Goal: Find specific page/section: Find specific page/section

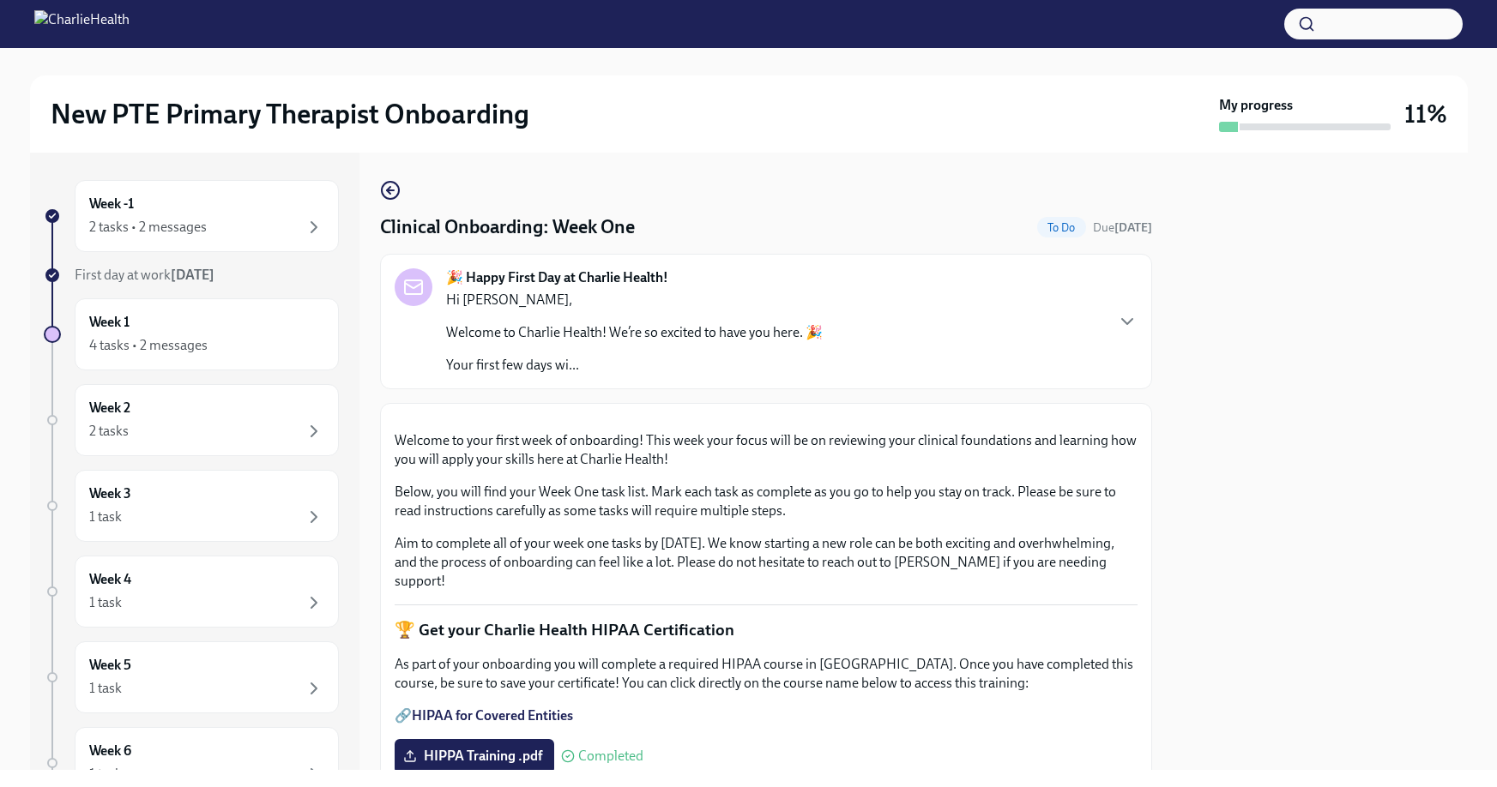
scroll to position [944, 0]
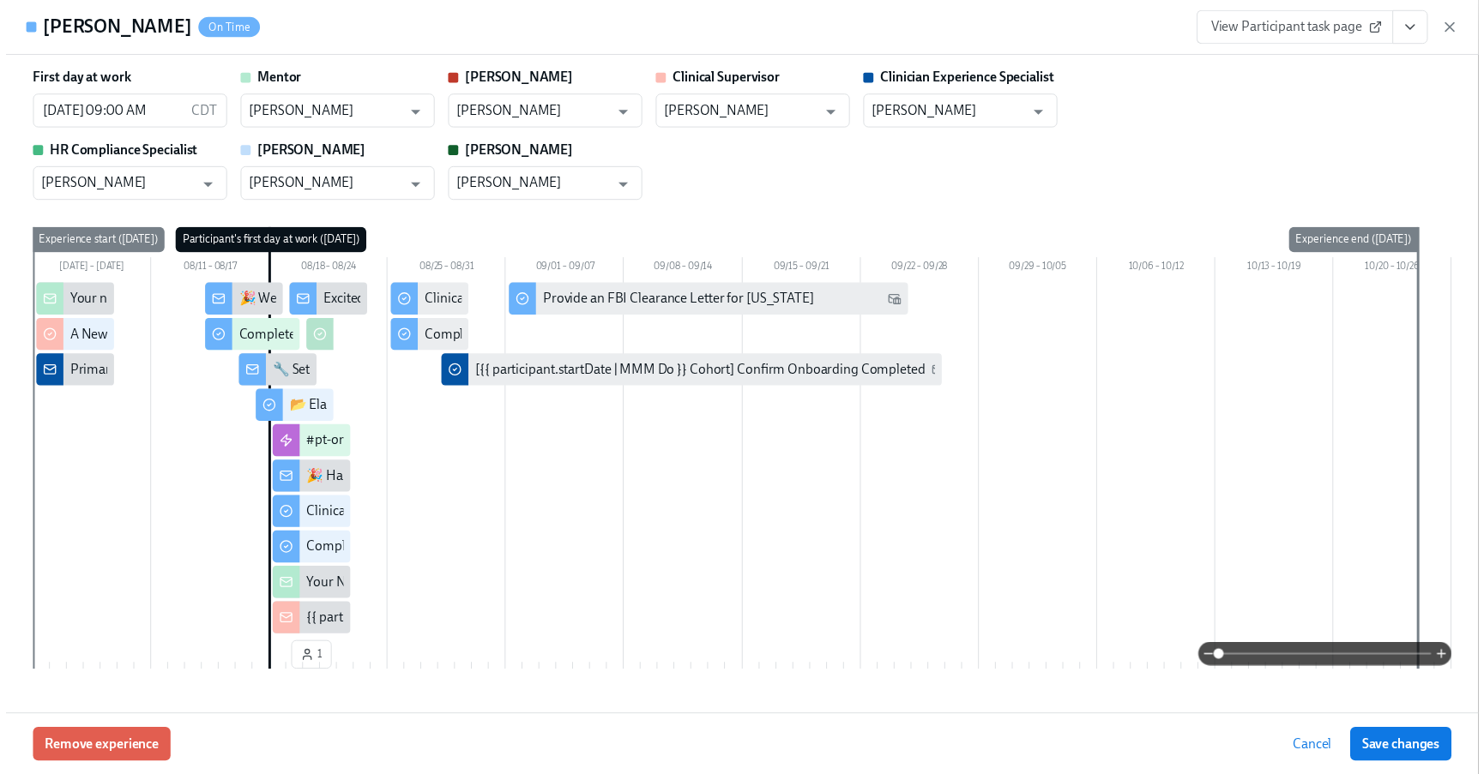
scroll to position [0, 2108]
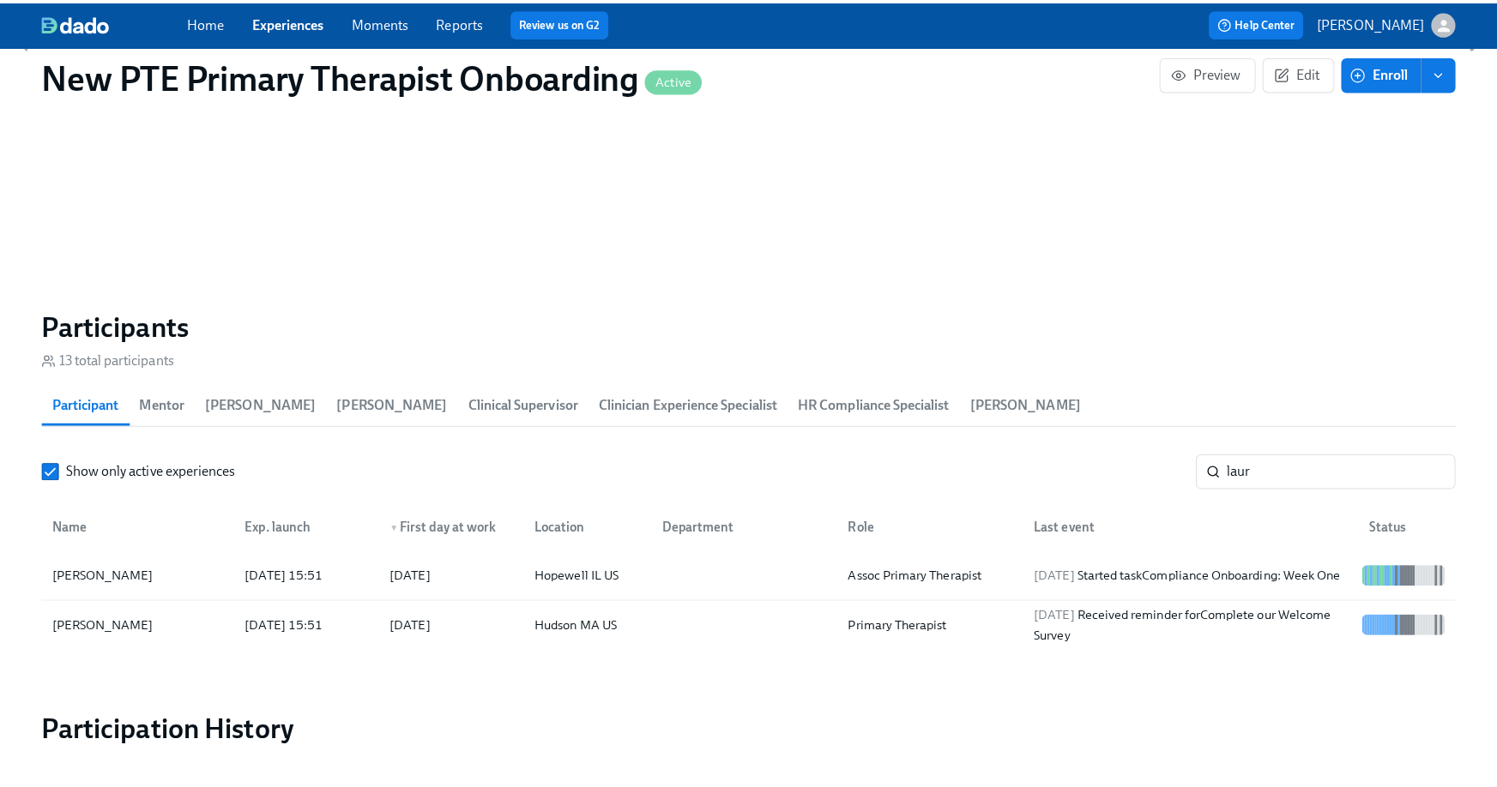
scroll to position [1225, 0]
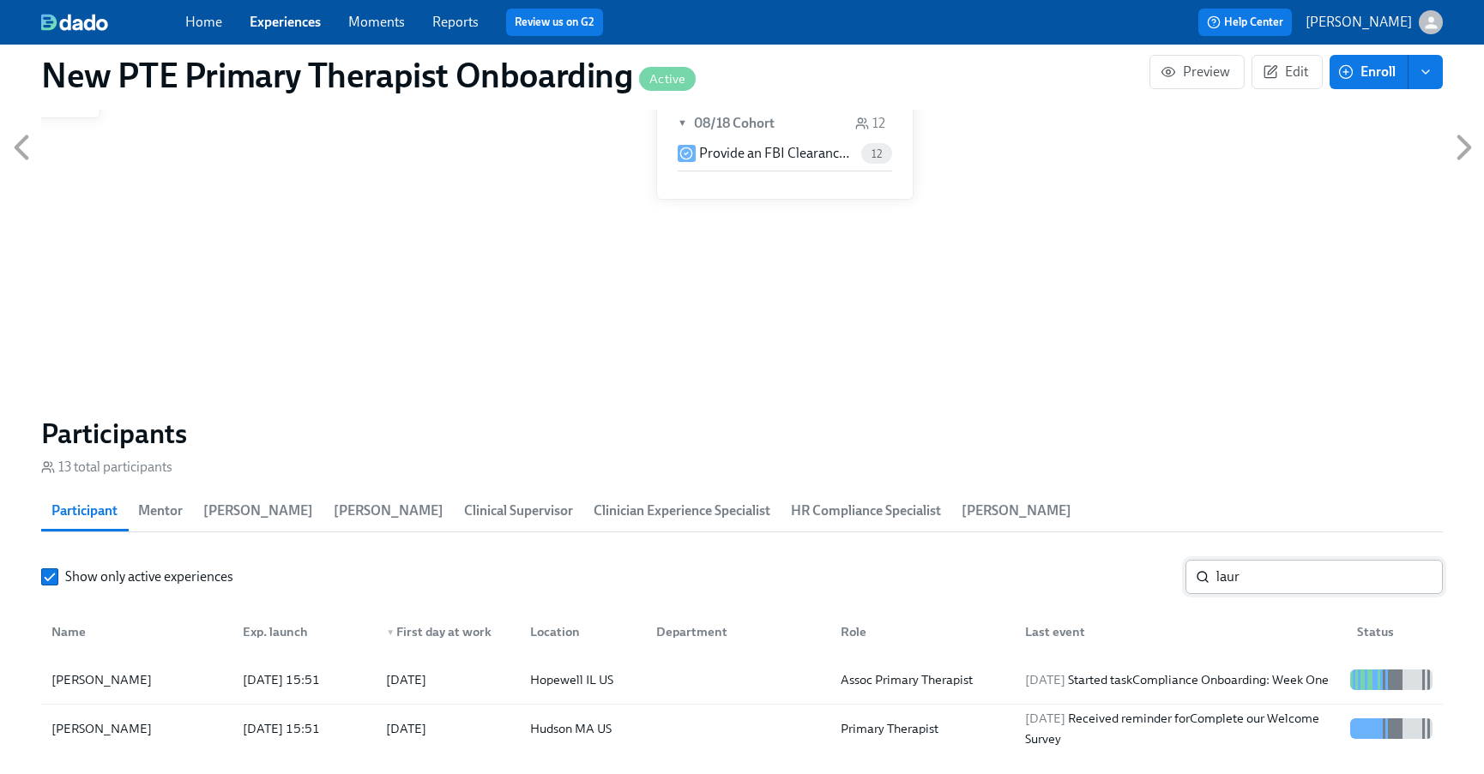
click at [1282, 587] on input "laur" at bounding box center [1329, 577] width 226 height 34
type input "l"
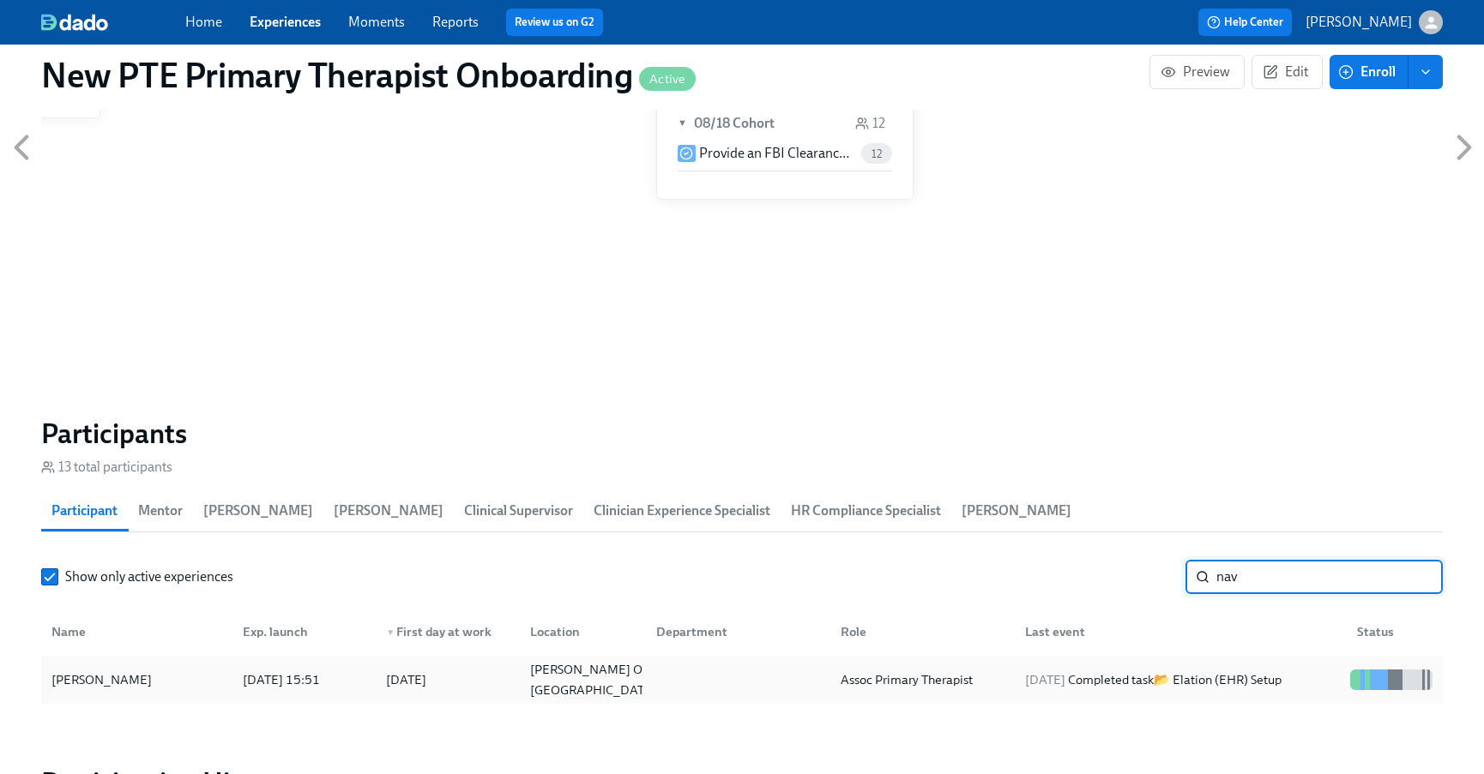
type input "nav"
click at [99, 694] on div "[PERSON_NAME]" at bounding box center [137, 680] width 184 height 34
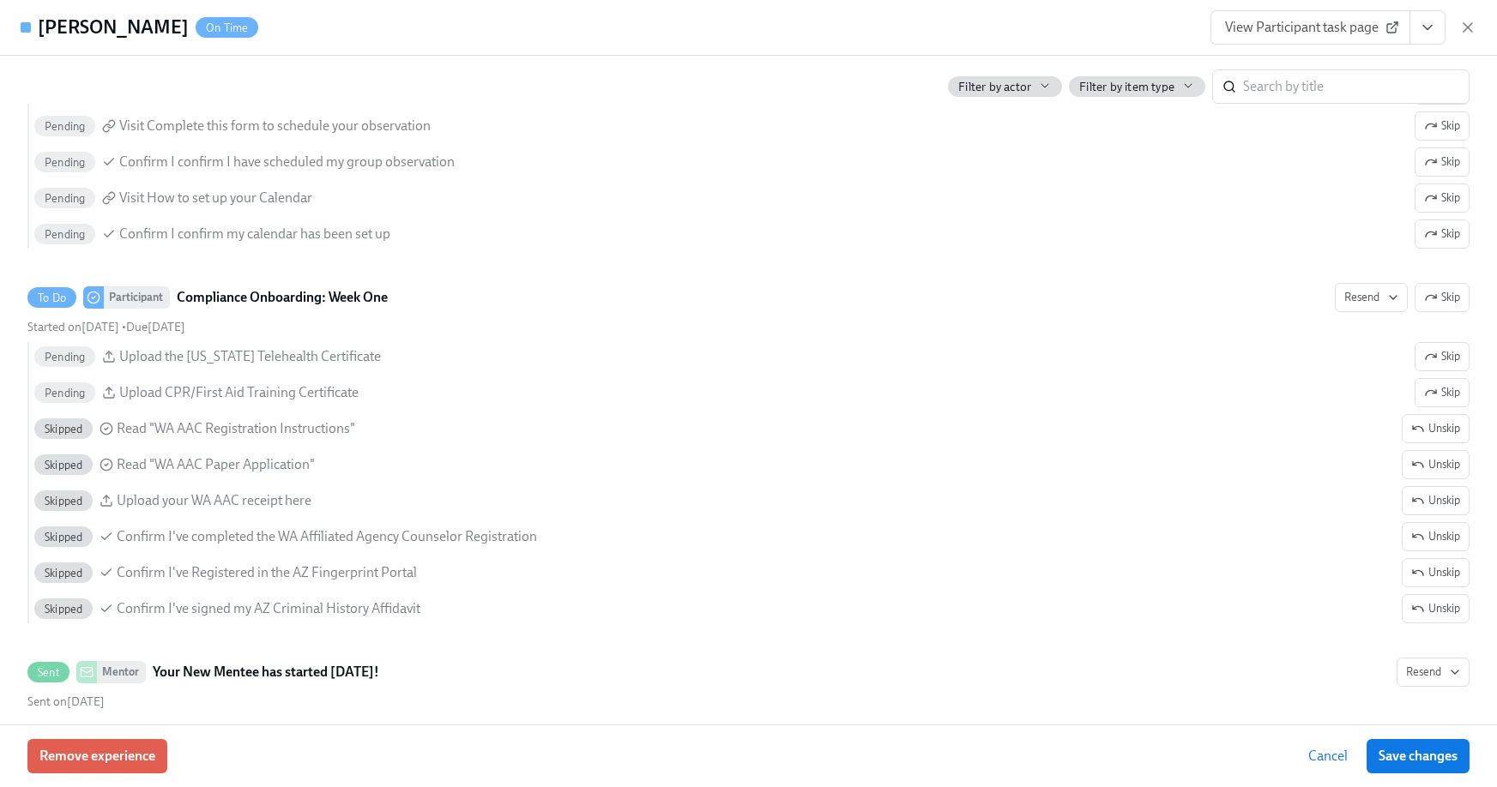
scroll to position [2071, 0]
click at [1359, 28] on span "View Participant task page" at bounding box center [1310, 27] width 171 height 17
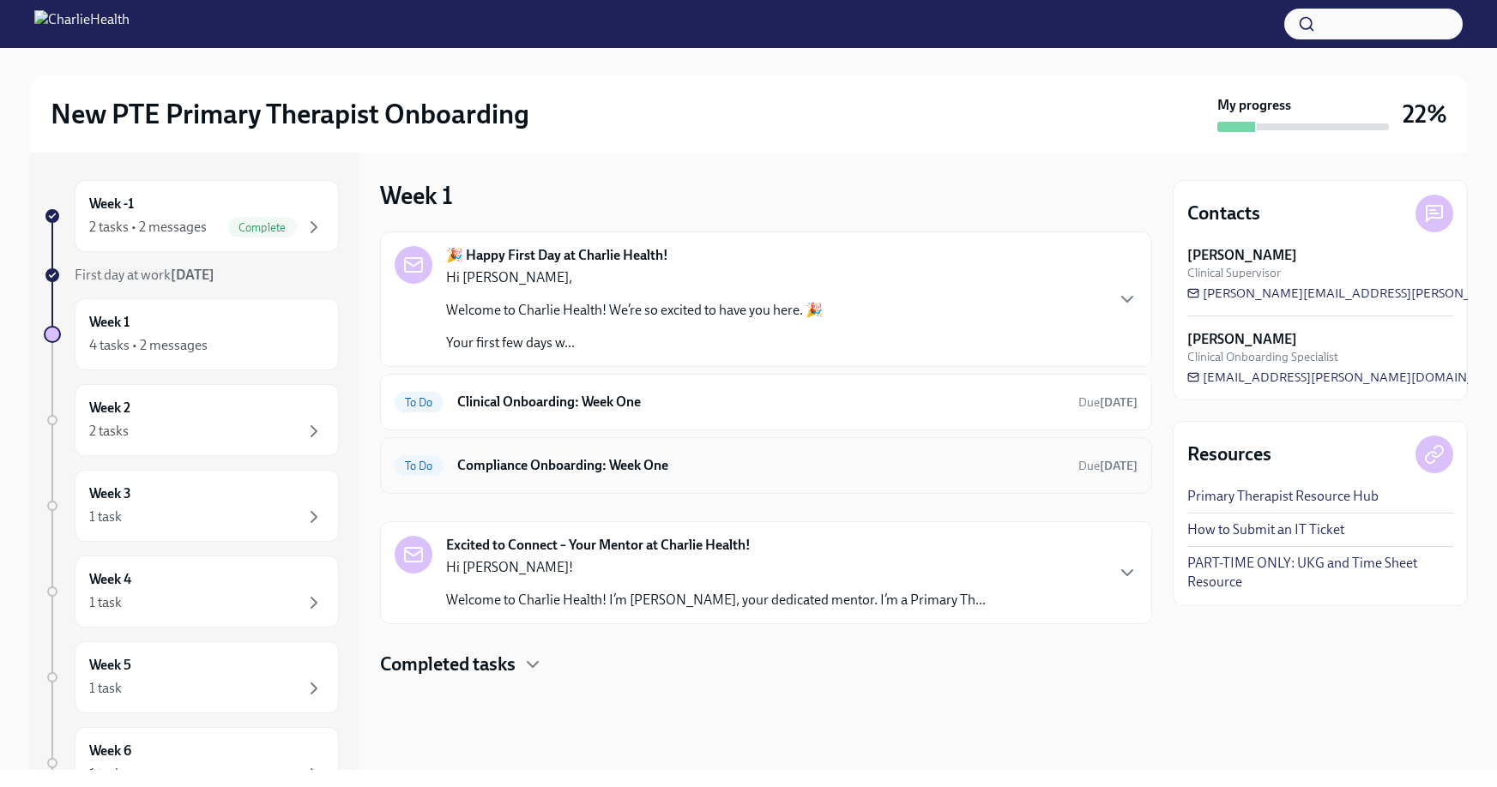
click at [642, 466] on h6 "Compliance Onboarding: Week One" at bounding box center [760, 465] width 607 height 19
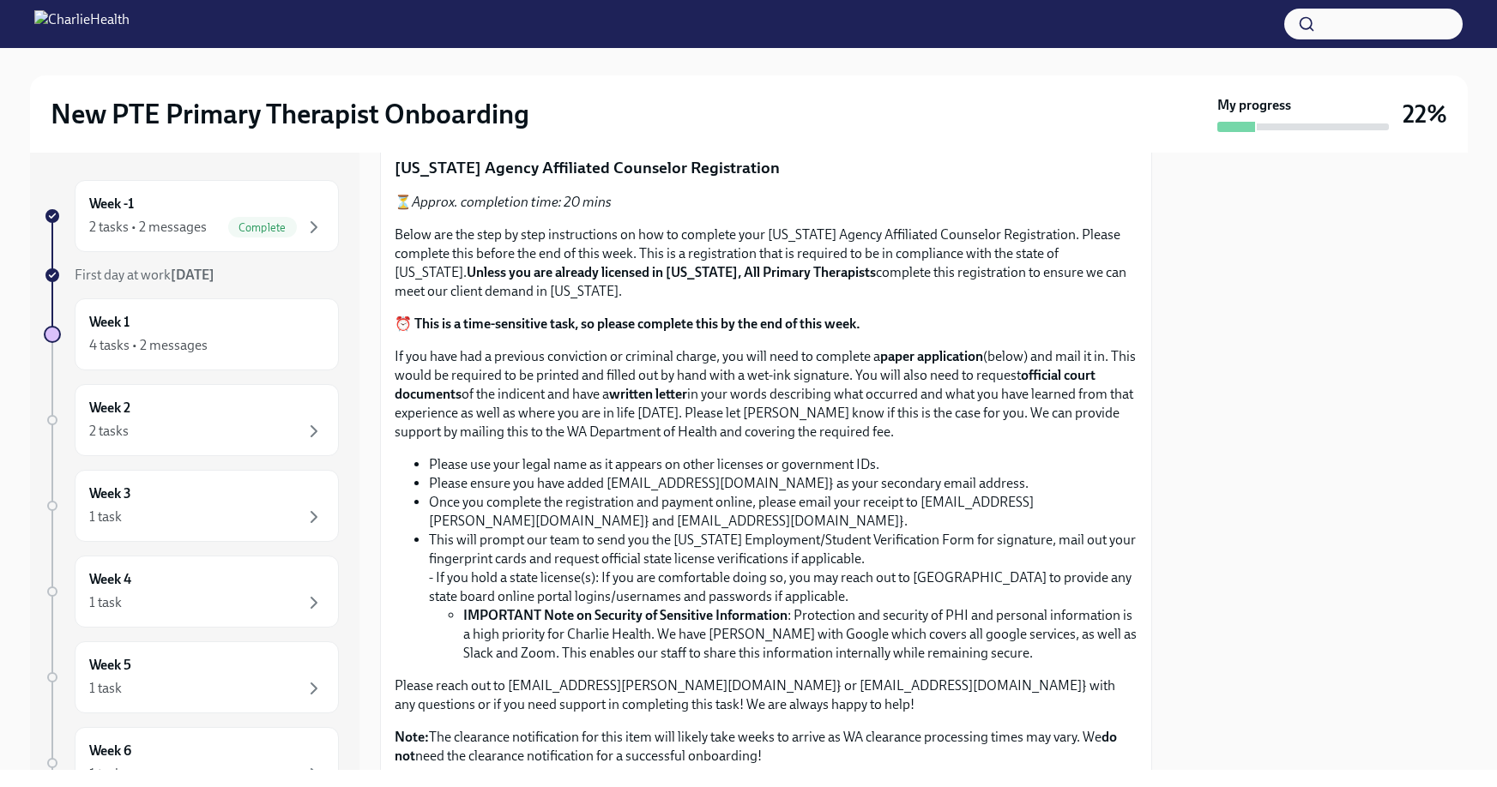
scroll to position [853, 0]
